Goal: Task Accomplishment & Management: Manage account settings

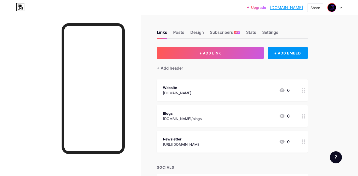
scroll to position [141, 0]
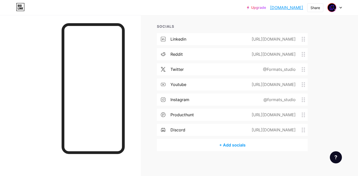
click at [334, 9] on img at bounding box center [332, 8] width 8 height 8
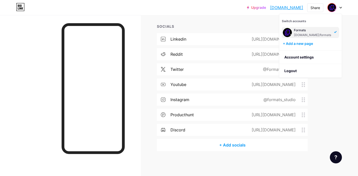
click at [297, 32] on div "Formats bio.link/formats" at bounding box center [312, 32] width 37 height 9
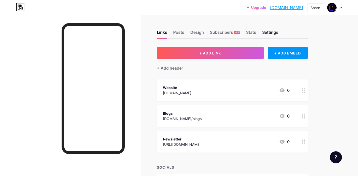
click at [269, 33] on div "Settings" at bounding box center [270, 33] width 16 height 9
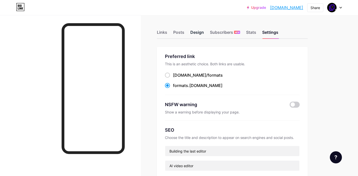
click at [194, 33] on div "Design" at bounding box center [197, 33] width 14 height 9
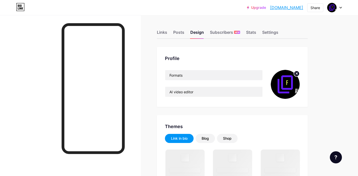
click at [282, 84] on img at bounding box center [285, 84] width 29 height 29
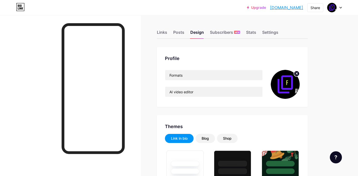
click at [297, 73] on circle at bounding box center [297, 74] width 6 height 6
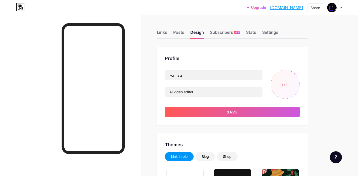
click at [286, 82] on input "file" at bounding box center [285, 84] width 29 height 29
type input "C:\fakepath\animated_images (3).png"
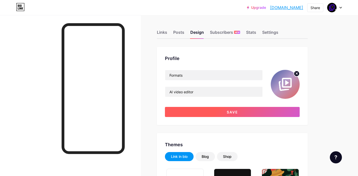
click at [238, 111] on button "Save" at bounding box center [232, 112] width 135 height 10
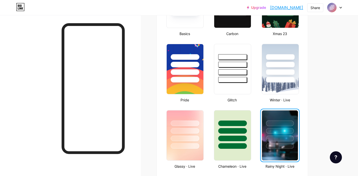
scroll to position [173, 0]
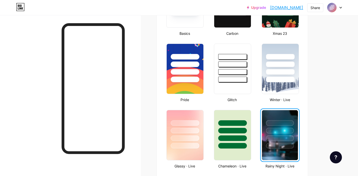
click at [192, 120] on div at bounding box center [185, 123] width 29 height 6
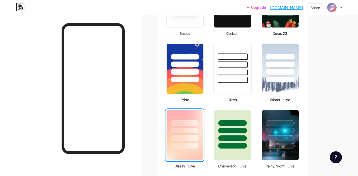
click at [227, 87] on div at bounding box center [233, 69] width 38 height 52
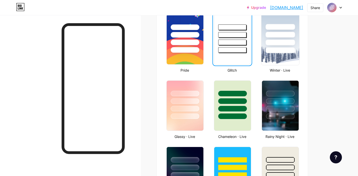
scroll to position [199, 0]
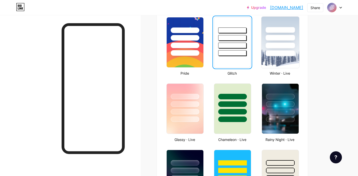
click at [270, 54] on div at bounding box center [280, 53] width 29 height 6
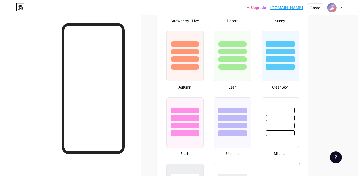
scroll to position [451, 0]
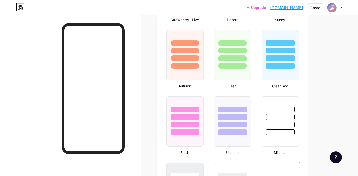
click at [270, 126] on div at bounding box center [280, 125] width 29 height 6
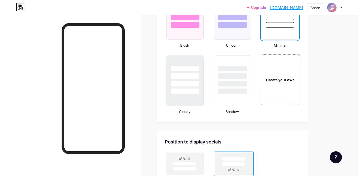
scroll to position [559, 0]
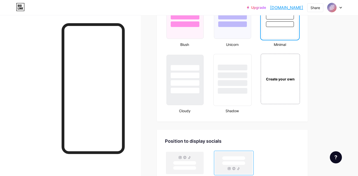
click at [235, 87] on div at bounding box center [233, 74] width 38 height 40
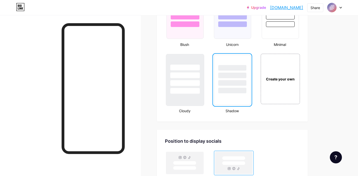
click at [189, 76] on div at bounding box center [184, 75] width 29 height 6
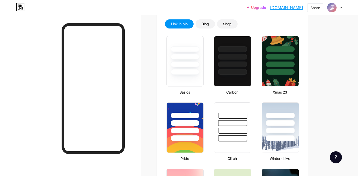
scroll to position [114, 0]
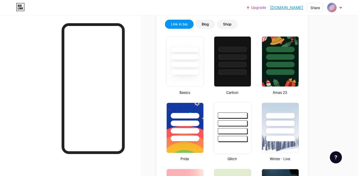
click at [222, 114] on div at bounding box center [232, 115] width 29 height 6
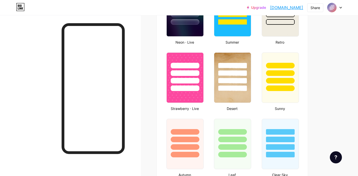
scroll to position [0, 0]
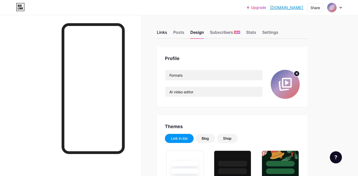
click at [162, 32] on div "Links" at bounding box center [162, 33] width 10 height 9
